Goal: Task Accomplishment & Management: Use online tool/utility

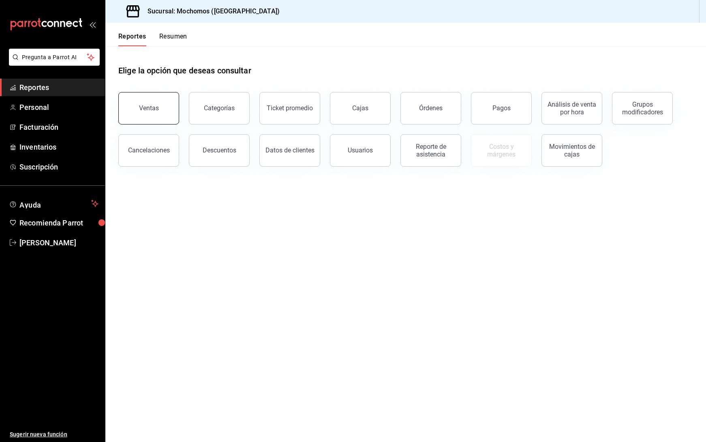
click at [133, 103] on button "Ventas" at bounding box center [148, 108] width 61 height 32
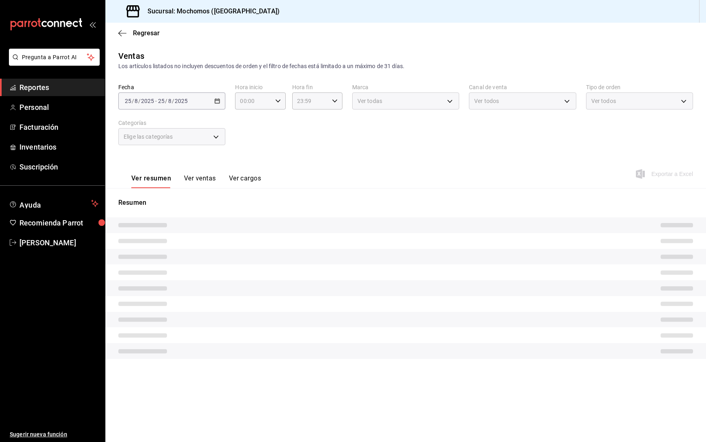
type input "05:00"
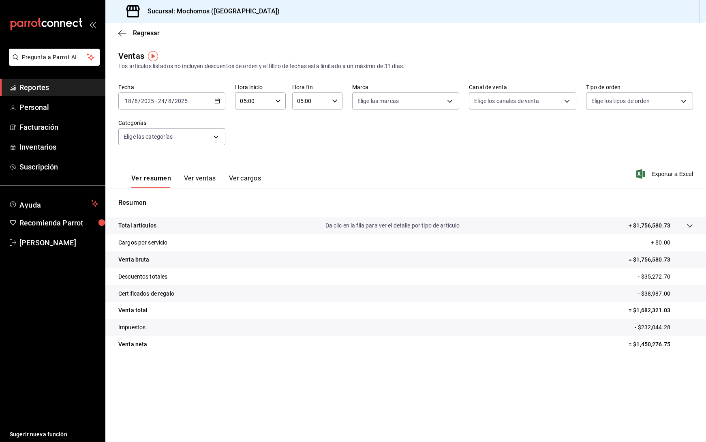
click at [221, 103] on div "[DATE] [DATE] - [DATE] [DATE]" at bounding box center [171, 100] width 107 height 17
click at [148, 197] on span "Rango de fechas" at bounding box center [156, 198] width 63 height 9
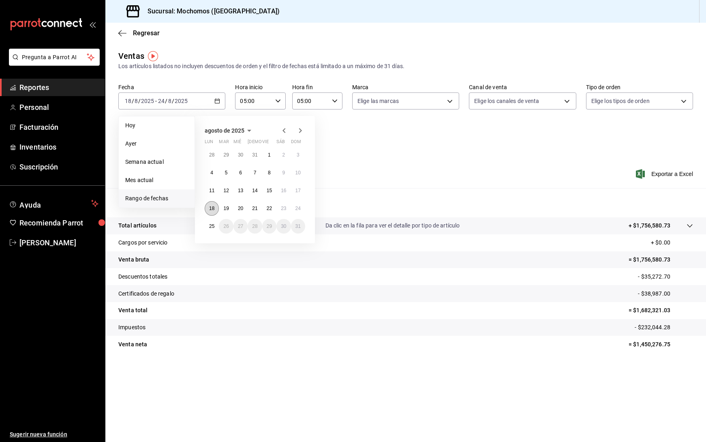
click at [210, 207] on abbr "18" at bounding box center [211, 208] width 5 height 6
click at [214, 228] on abbr "25" at bounding box center [211, 226] width 5 height 6
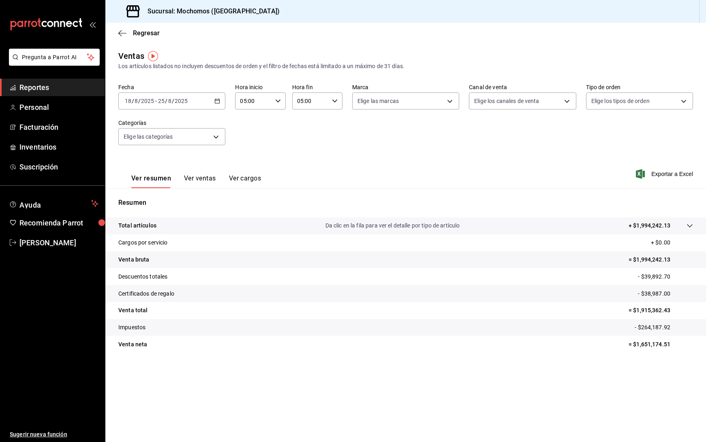
click at [665, 172] on span "Exportar a Excel" at bounding box center [665, 174] width 56 height 10
